Goal: Information Seeking & Learning: Check status

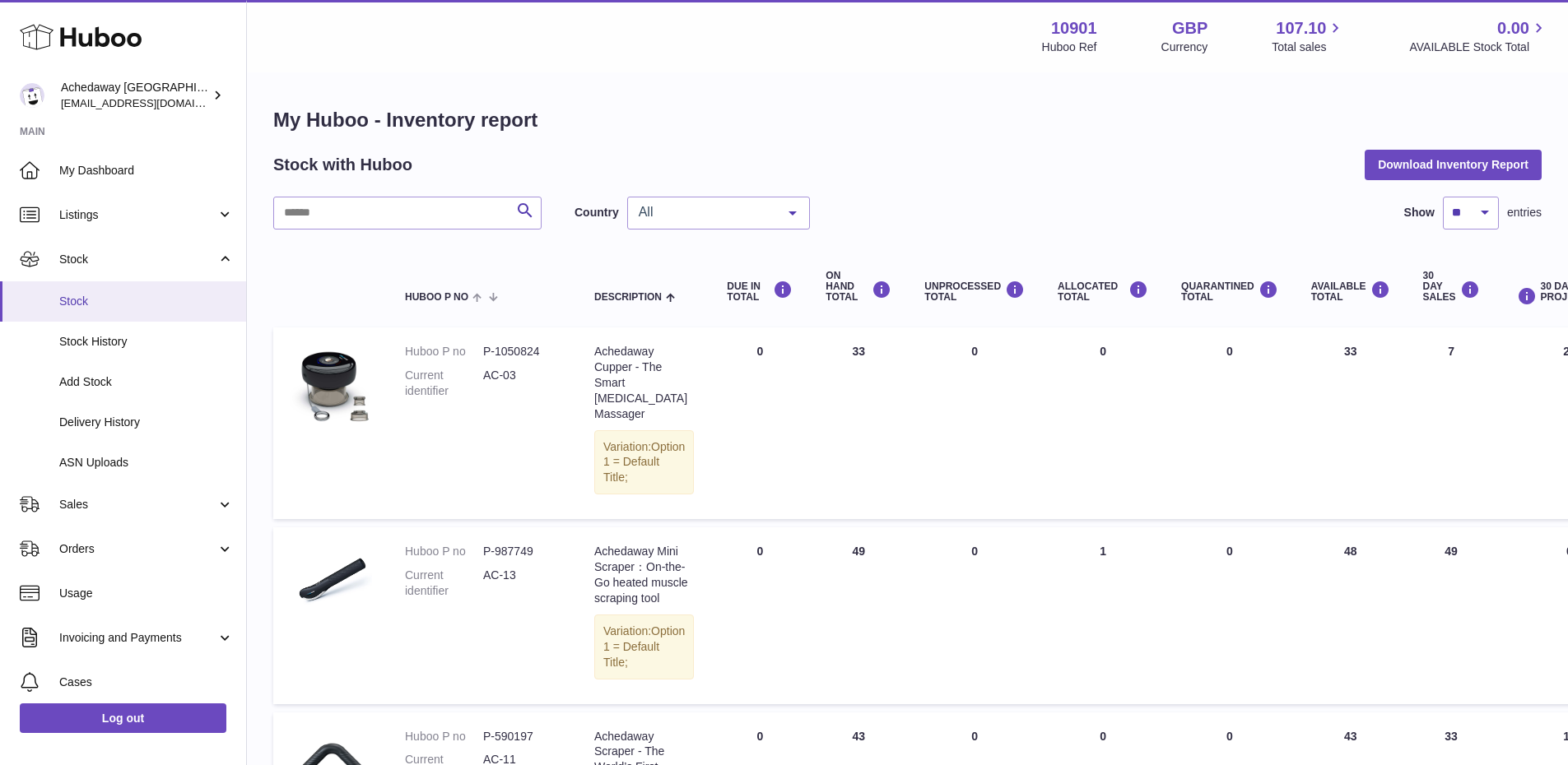
click at [62, 312] on link "Stock" at bounding box center [123, 301] width 246 height 40
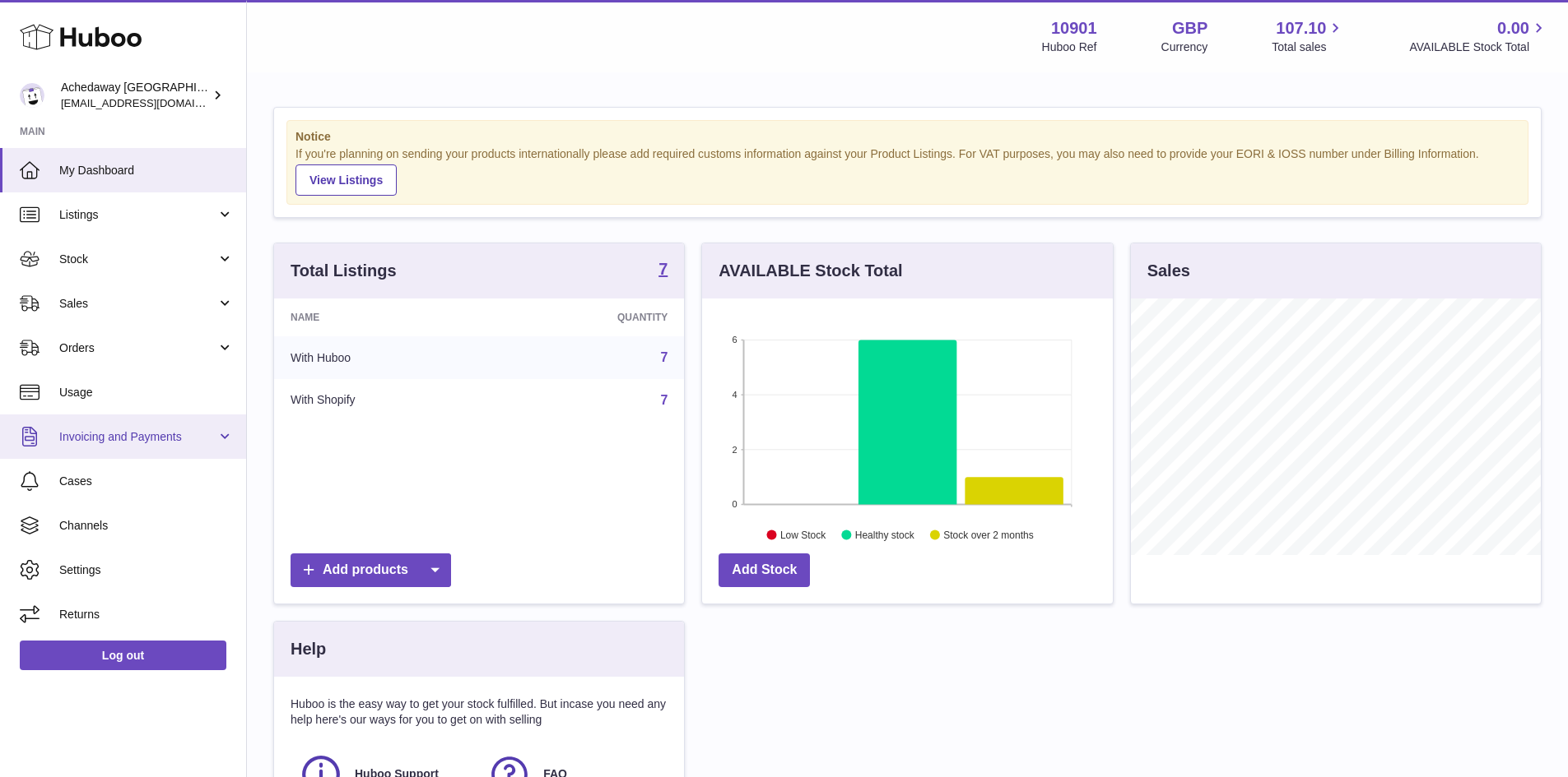
scroll to position [257, 410]
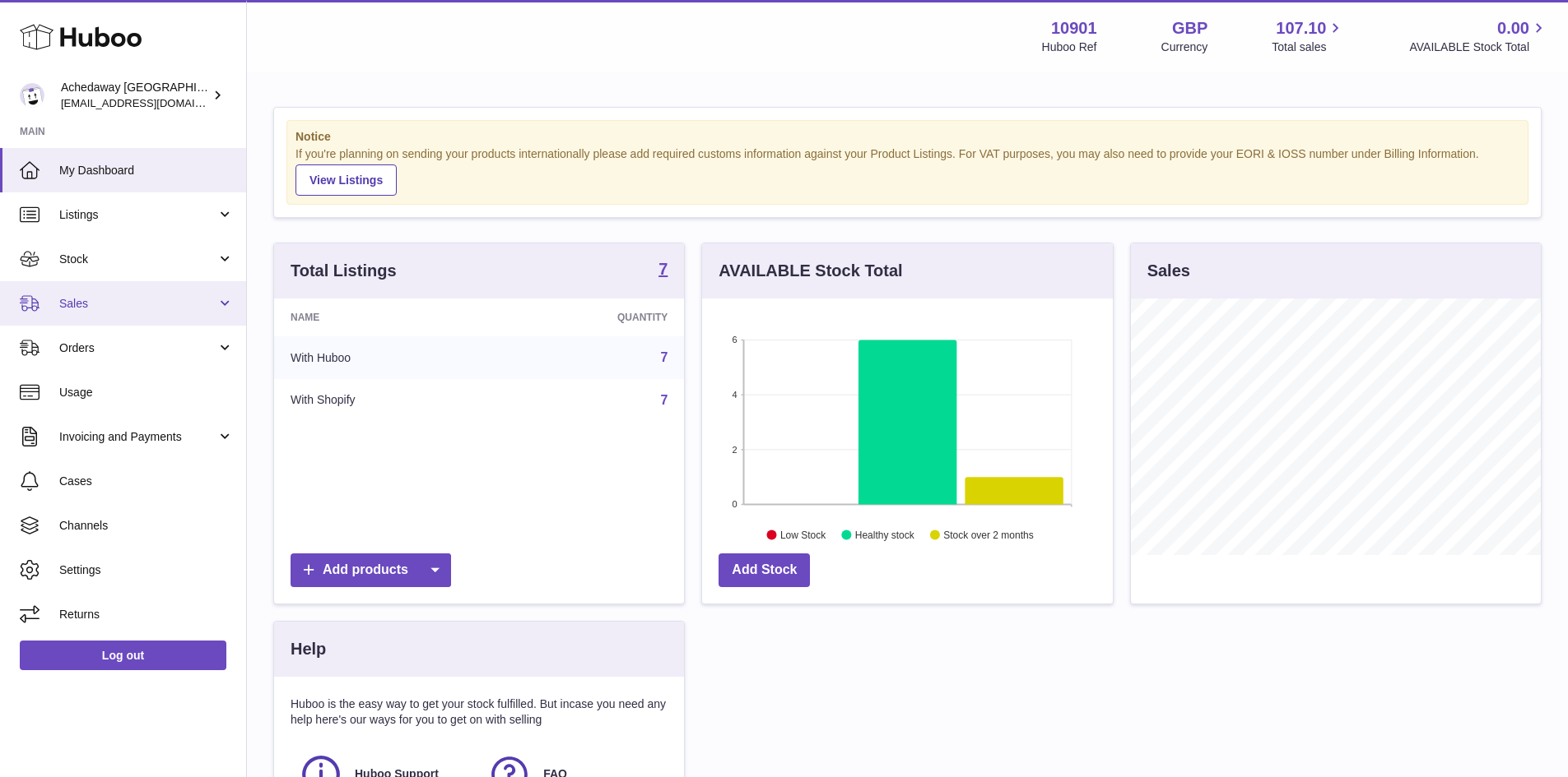
click at [51, 309] on link "Sales" at bounding box center [123, 303] width 246 height 44
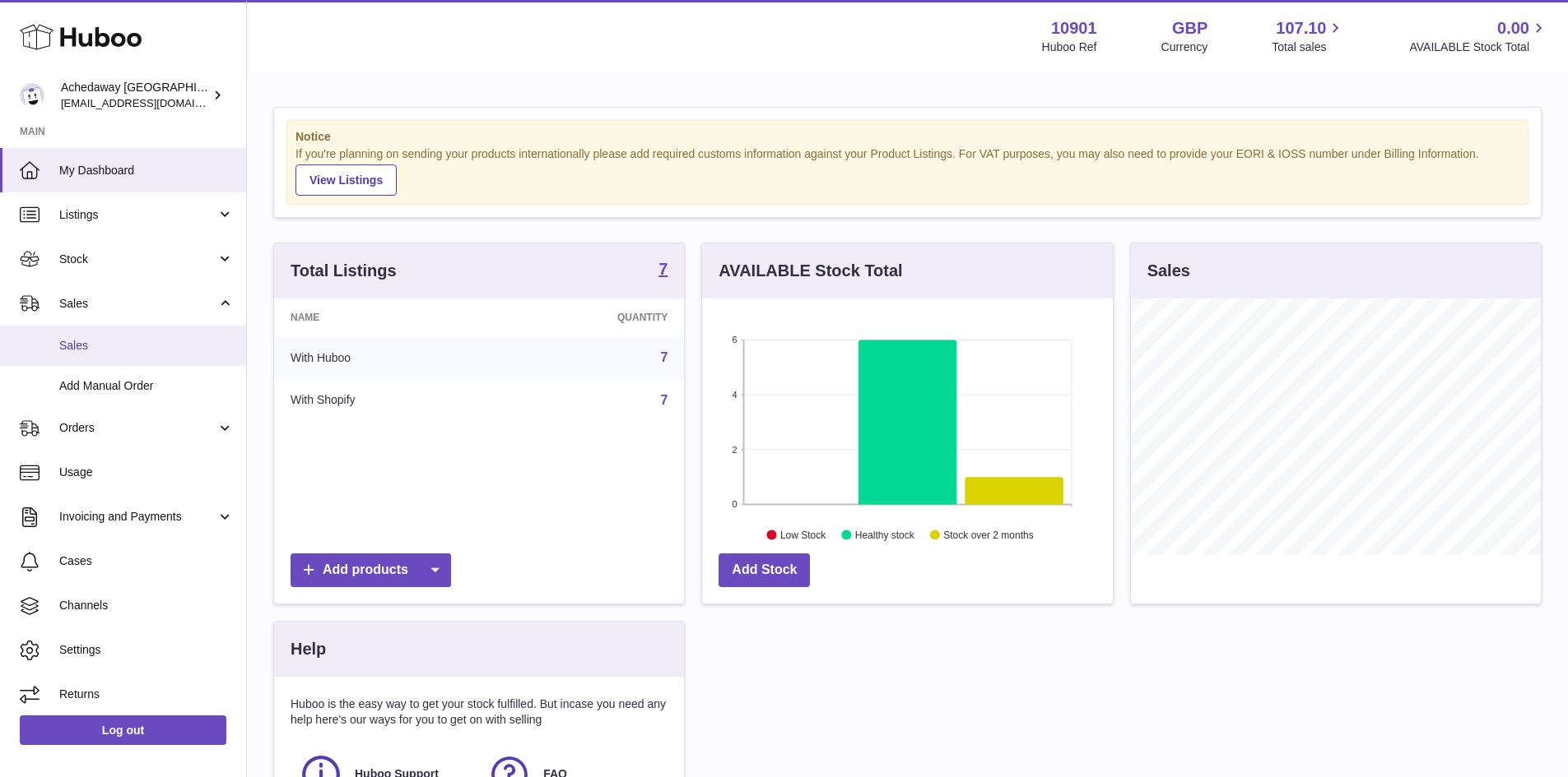
click at [74, 350] on span "Sales" at bounding box center [146, 346] width 175 height 16
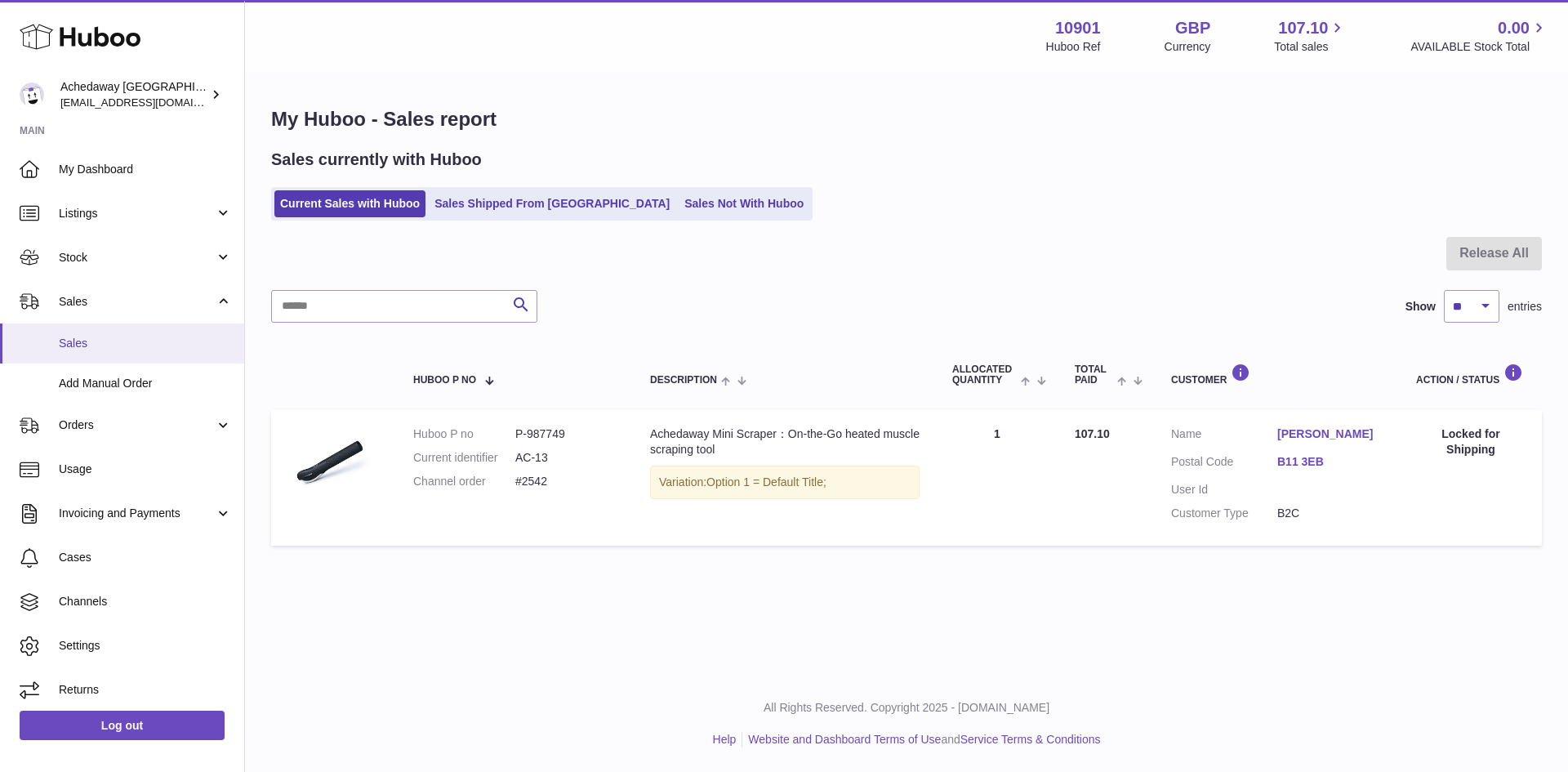
click at [154, 353] on link "Sales" at bounding box center [122, 343] width 245 height 40
click at [326, 205] on link "Current Sales with Huboo" at bounding box center [350, 203] width 151 height 27
drag, startPoint x: 382, startPoint y: 217, endPoint x: 561, endPoint y: 154, distance: 189.8
click at [382, 217] on link "Current Sales with Huboo" at bounding box center [350, 203] width 151 height 27
click at [92, 345] on span "Sales" at bounding box center [145, 344] width 173 height 16
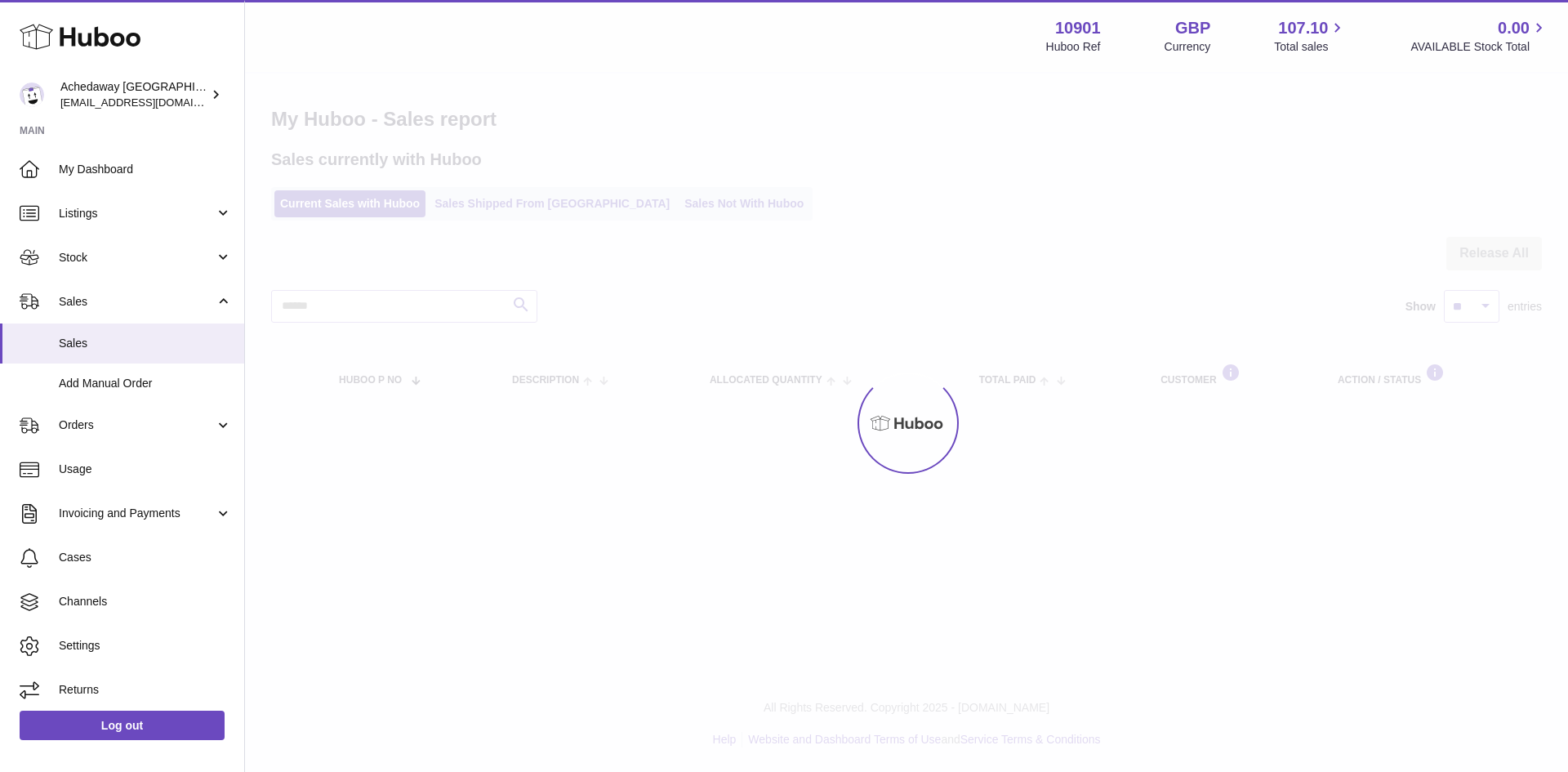
click at [678, 200] on link "Sales Not With Huboo" at bounding box center [744, 203] width 131 height 27
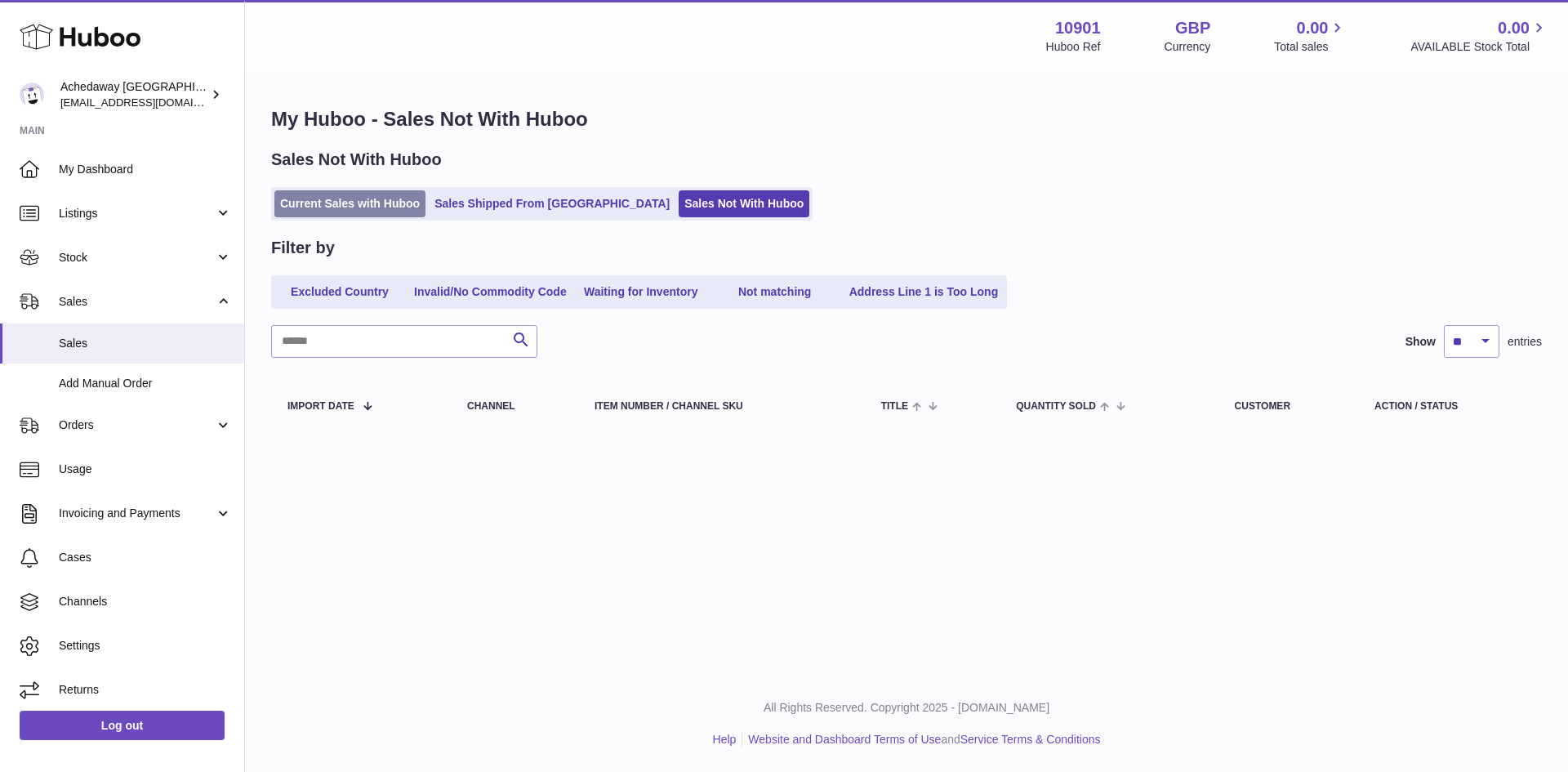
click at [313, 202] on link "Current Sales with Huboo" at bounding box center [350, 203] width 151 height 27
